Goal: Check status

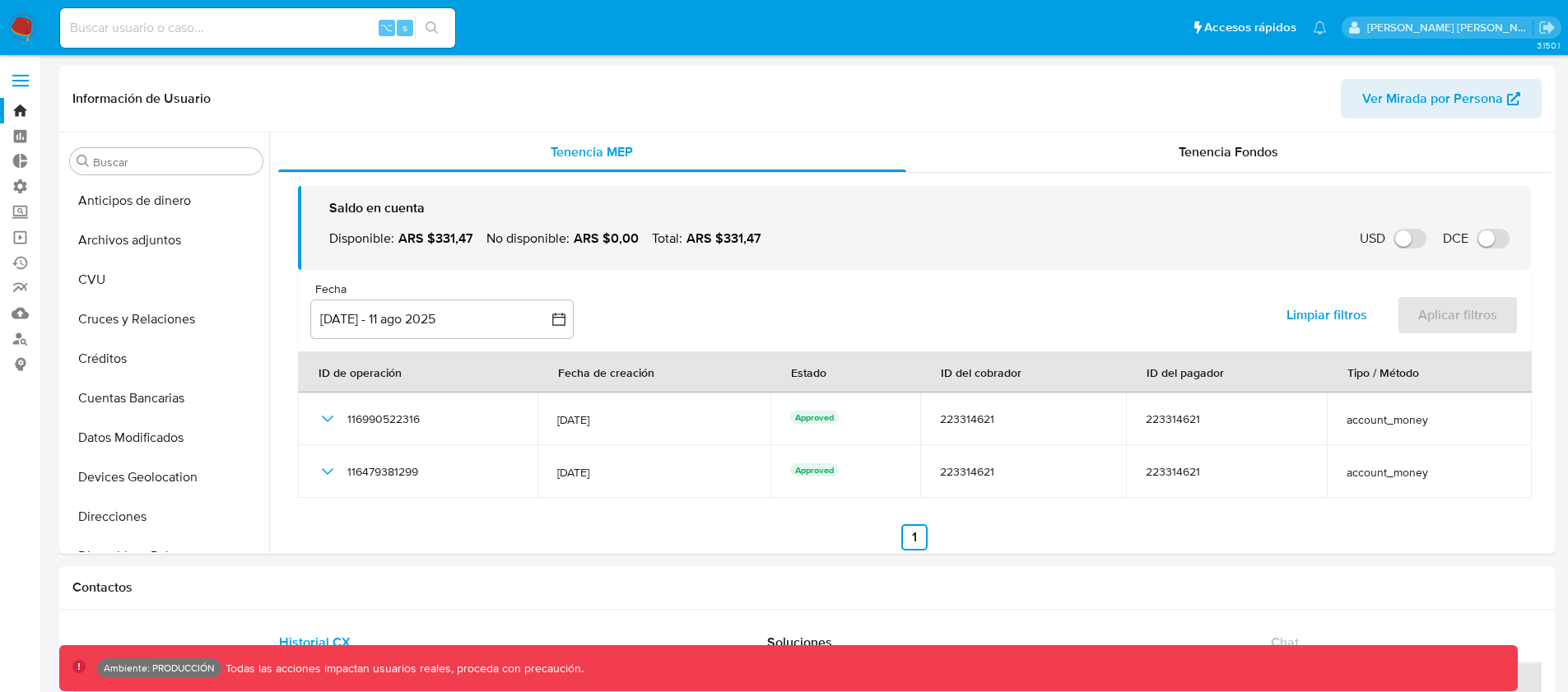
select select "10"
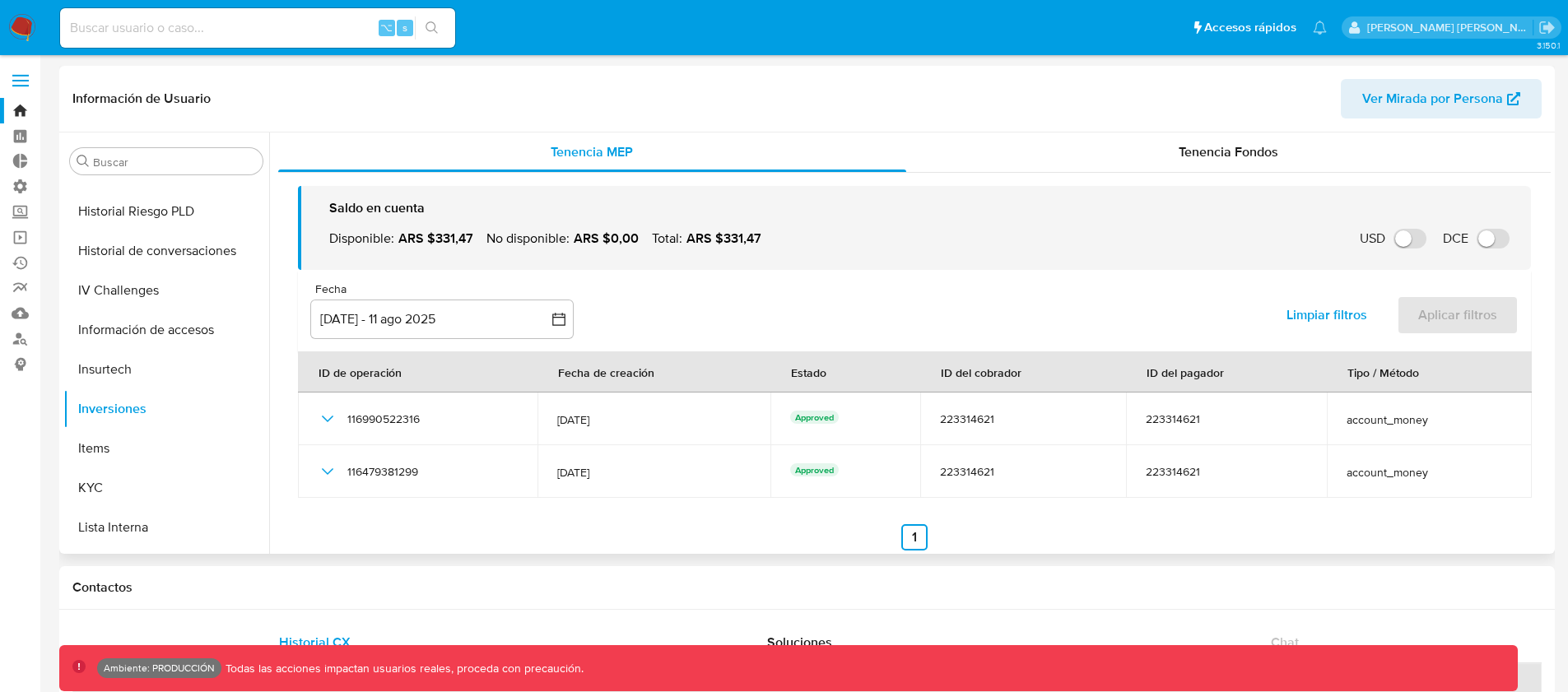
click at [323, 117] on header "Información de Usuario Ver Mirada por Persona" at bounding box center [807, 98] width 1469 height 39
click at [343, 125] on div "Información de Usuario Ver Mirada por Persona" at bounding box center [807, 100] width 1496 height 67
click at [430, 110] on header "Información de Usuario Ver Mirada por Persona" at bounding box center [807, 98] width 1469 height 39
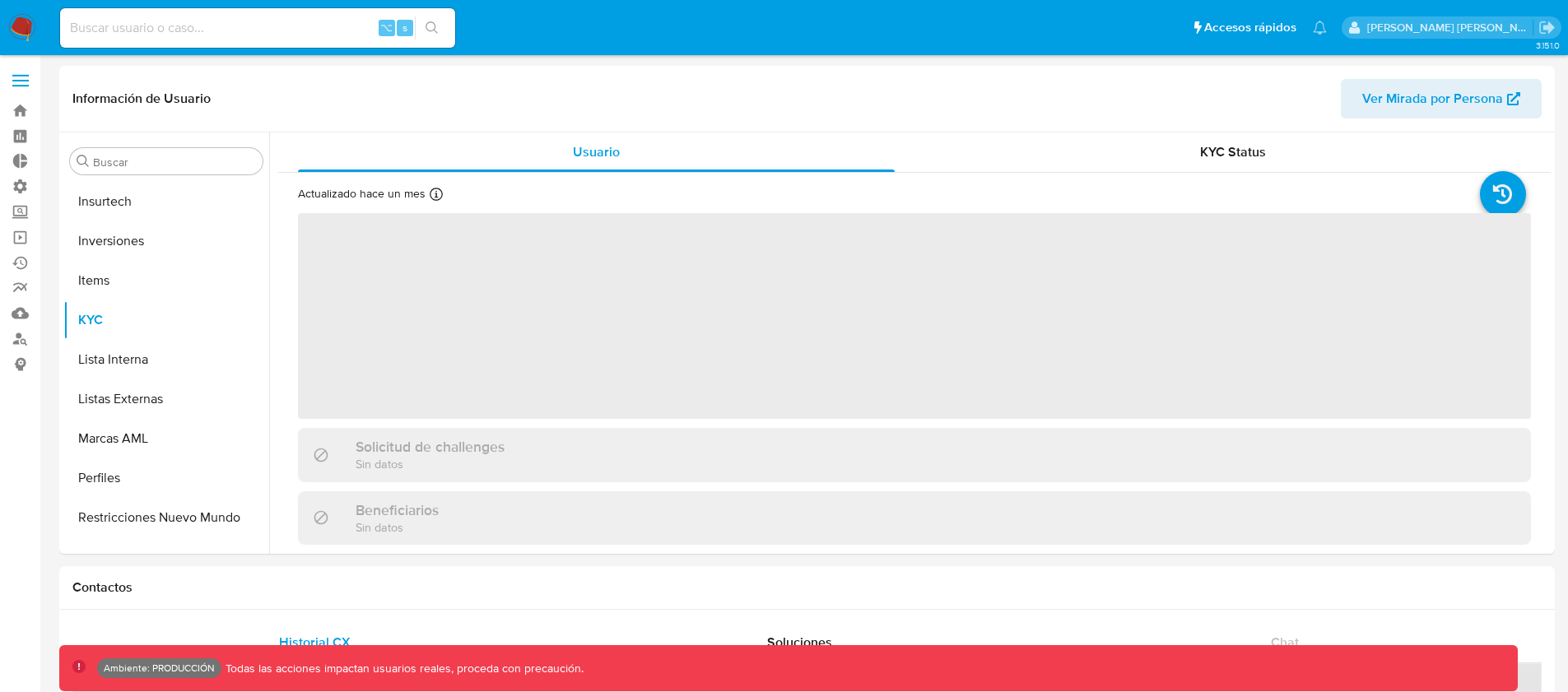
scroll to position [735, 0]
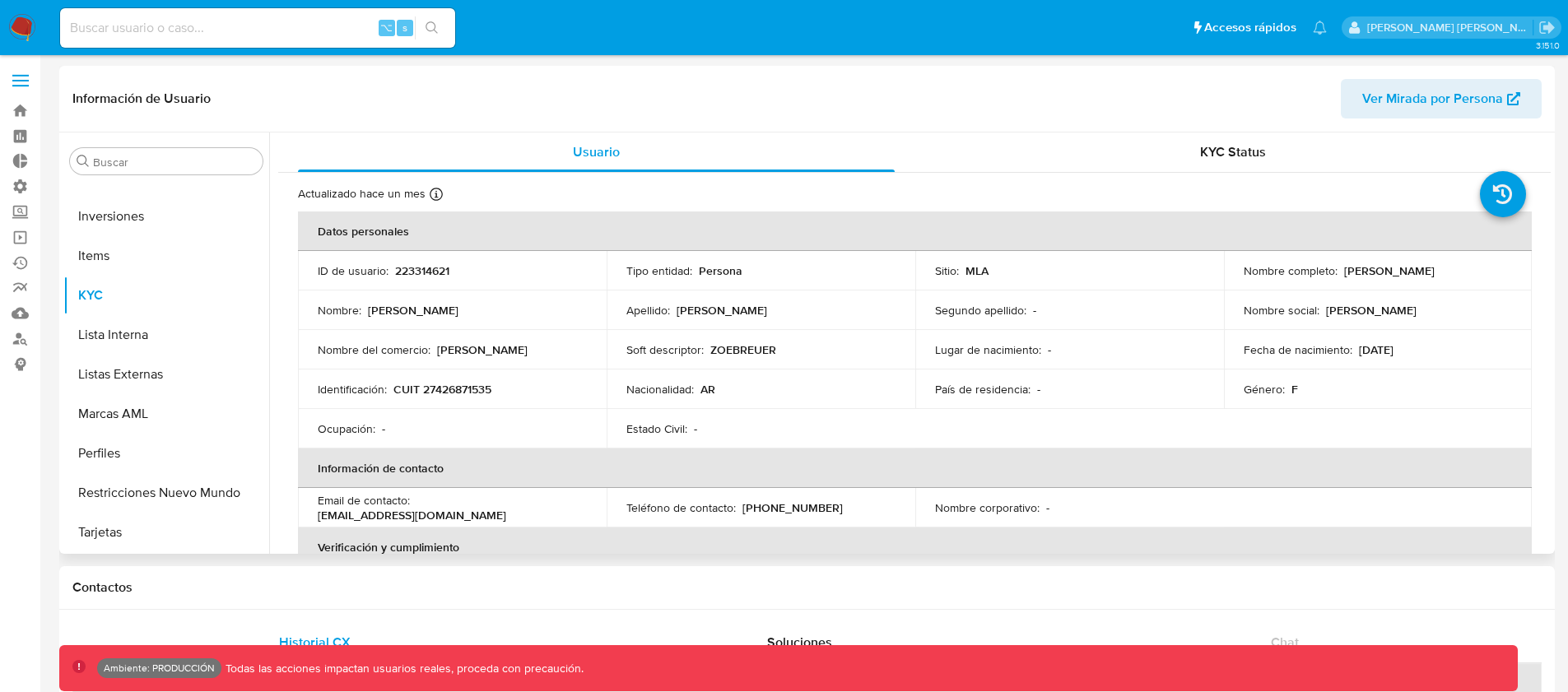
select select "10"
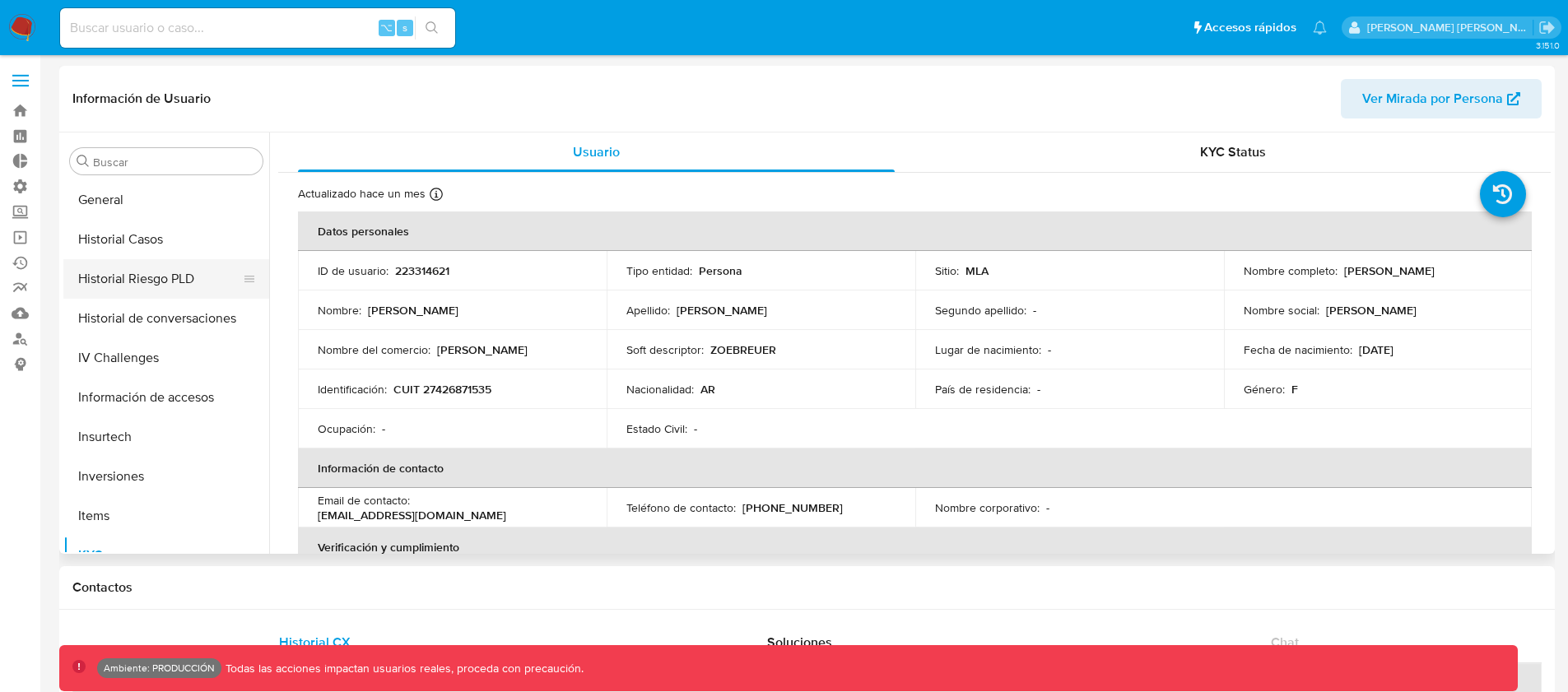
scroll to position [459, 0]
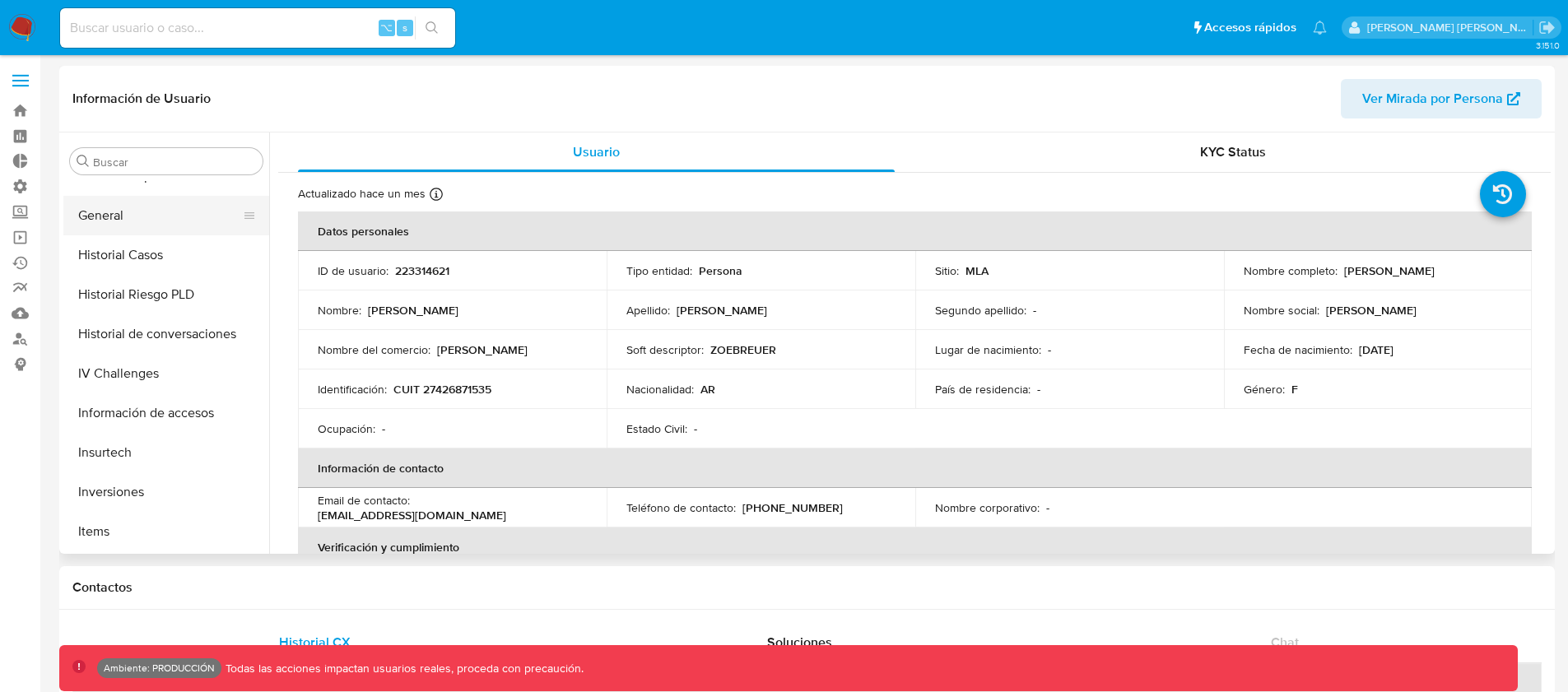
click at [123, 222] on button "General" at bounding box center [160, 215] width 193 height 39
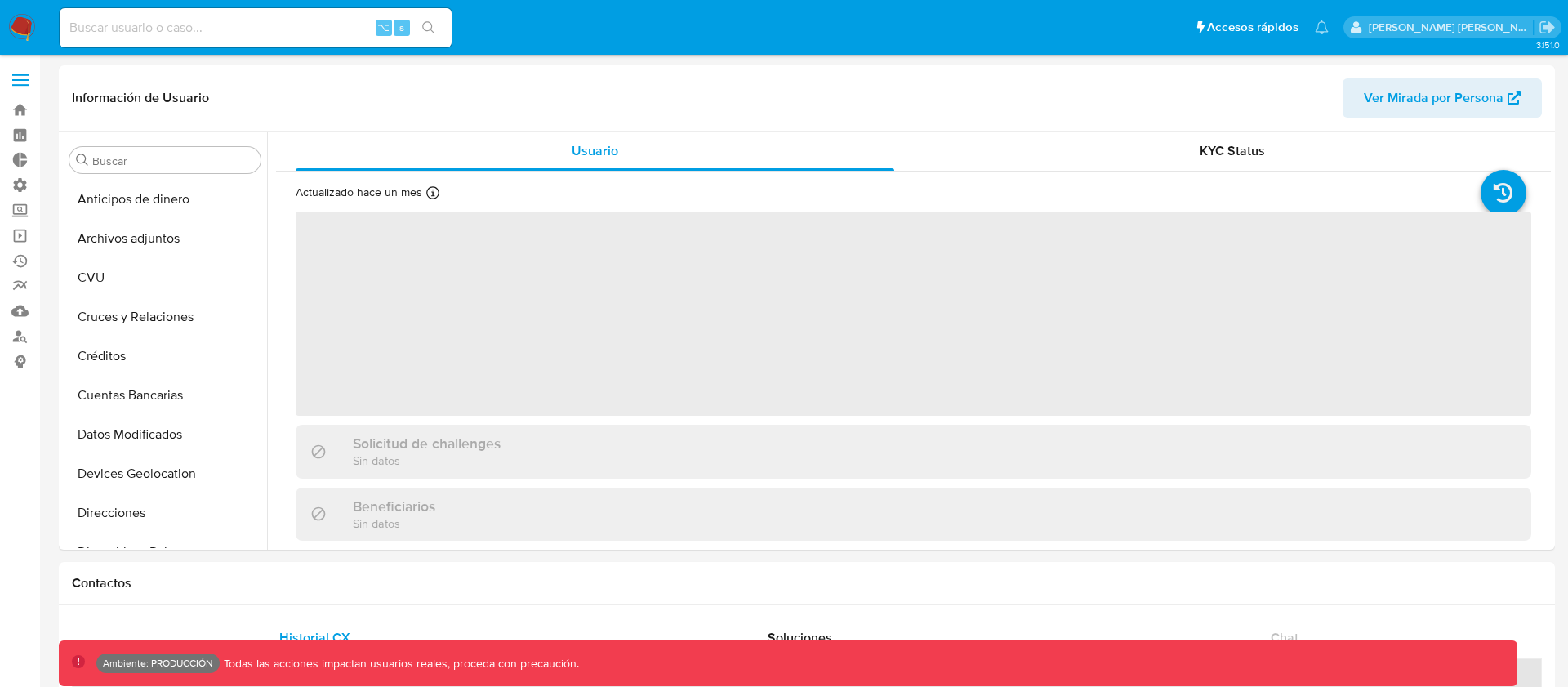
select select "10"
